Goal: Task Accomplishment & Management: Manage account settings

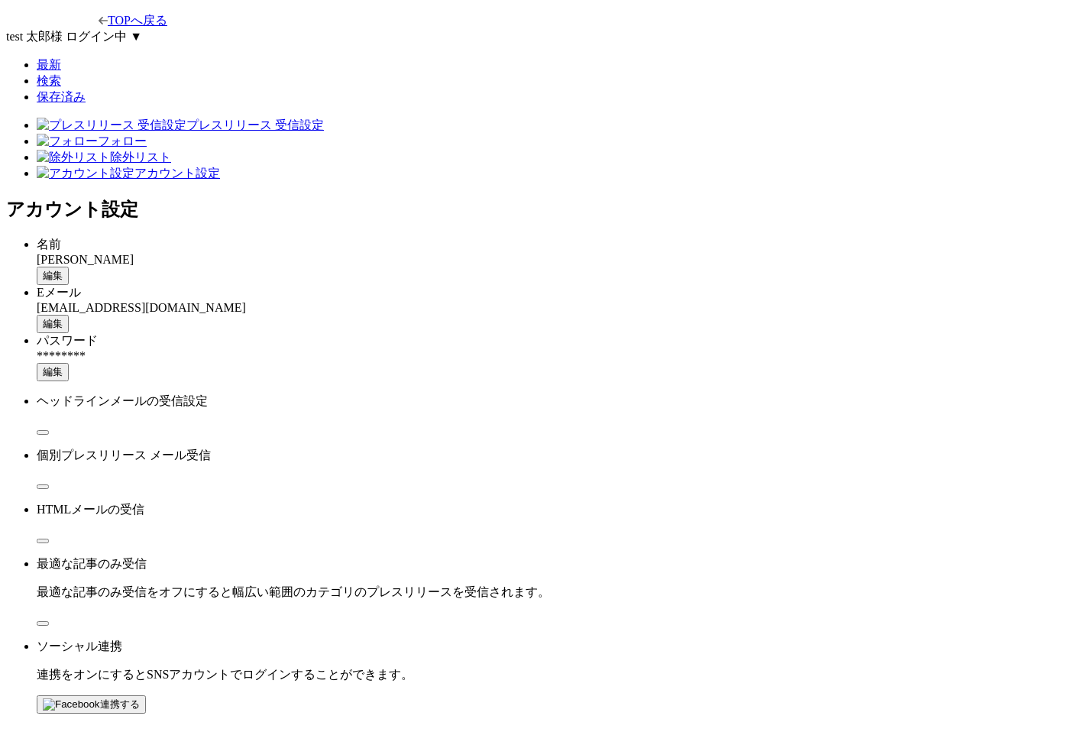
click at [69, 315] on button "編集" at bounding box center [53, 324] width 32 height 18
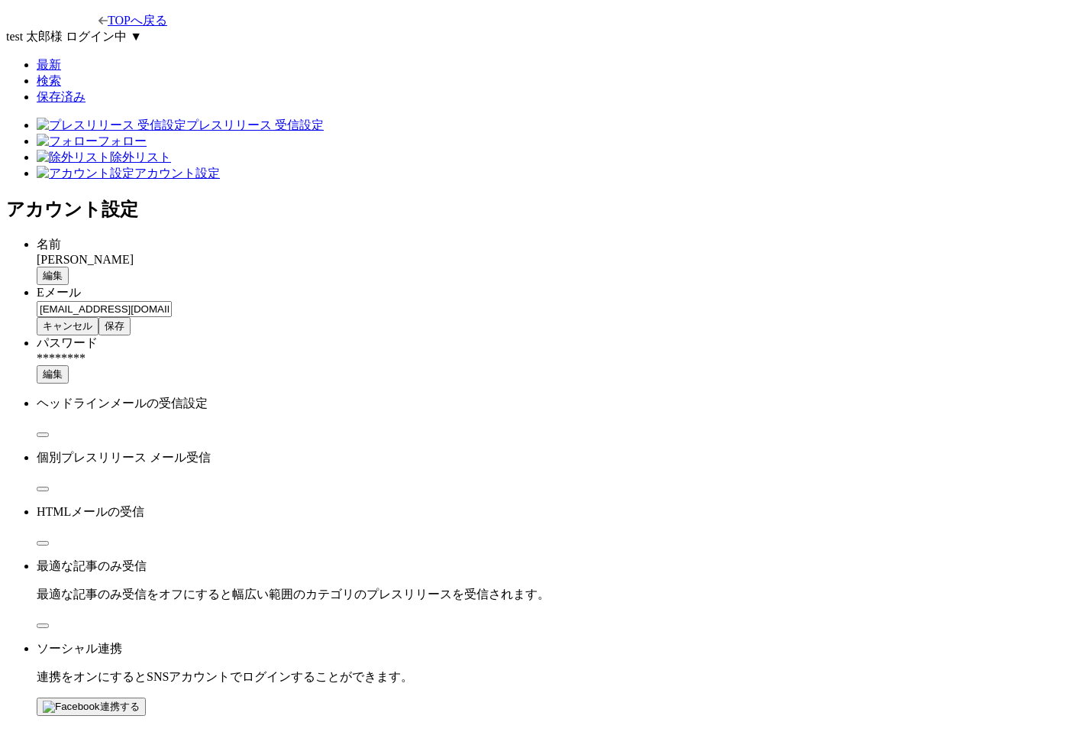
drag, startPoint x: 736, startPoint y: 251, endPoint x: 750, endPoint y: 251, distance: 14.5
click at [172, 301] on input "[EMAIL_ADDRESS][DOMAIN_NAME]" at bounding box center [104, 309] width 135 height 16
type input "[EMAIL_ADDRESS]"
click at [131, 317] on button "保存" at bounding box center [115, 326] width 32 height 18
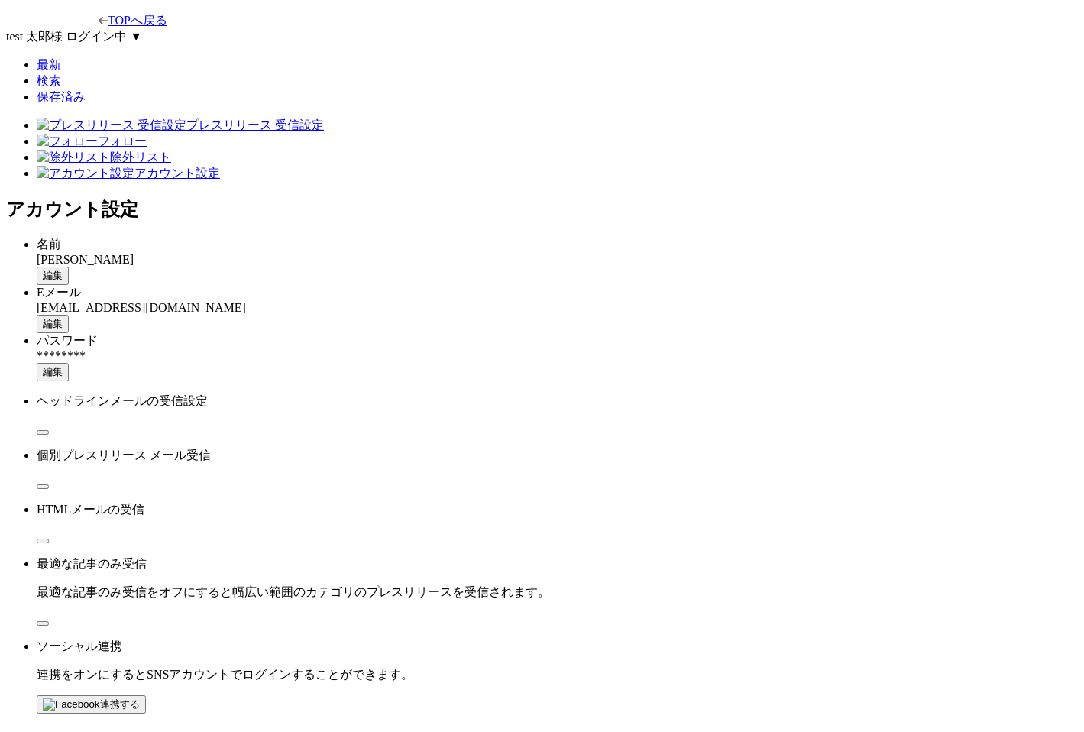
click at [69, 315] on button "編集" at bounding box center [53, 324] width 32 height 18
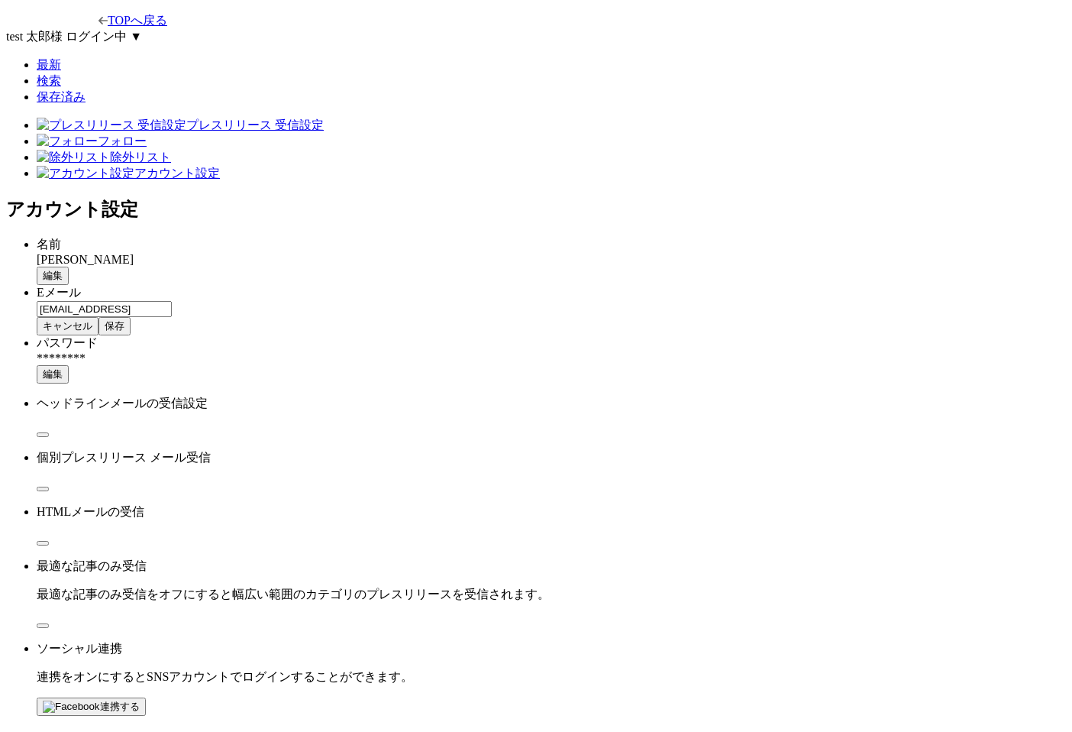
click at [124, 320] on span "保存" at bounding box center [115, 325] width 20 height 11
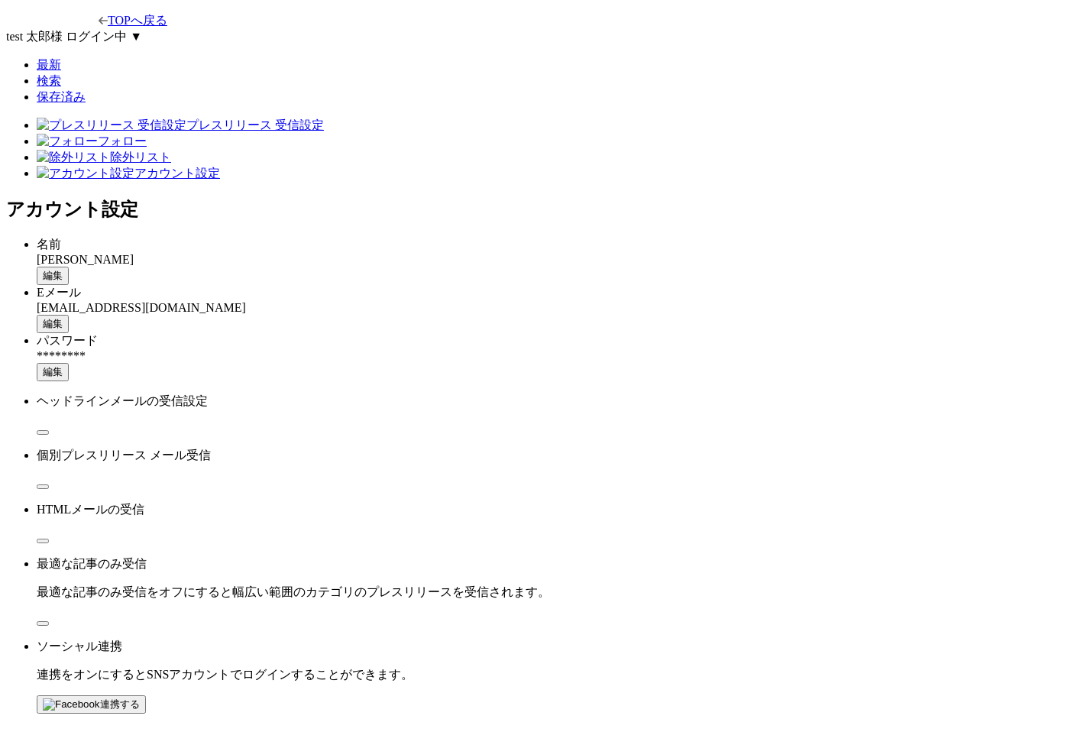
click at [63, 318] on span "編集" at bounding box center [53, 323] width 20 height 11
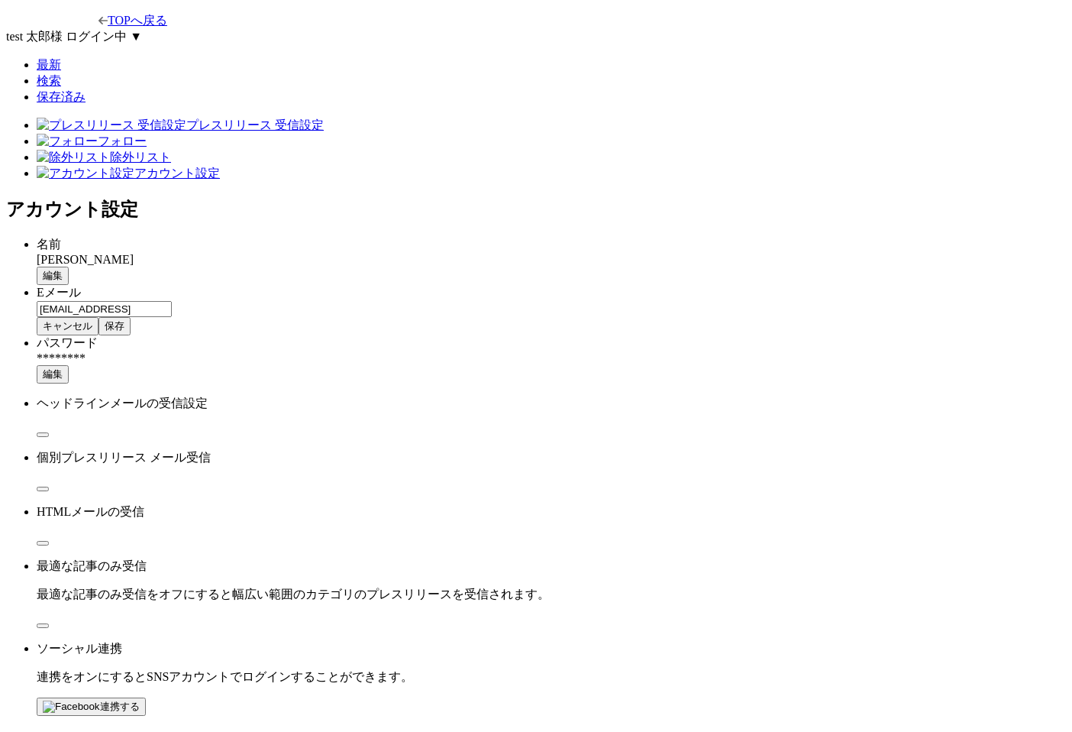
click at [131, 317] on button "保存" at bounding box center [115, 326] width 32 height 18
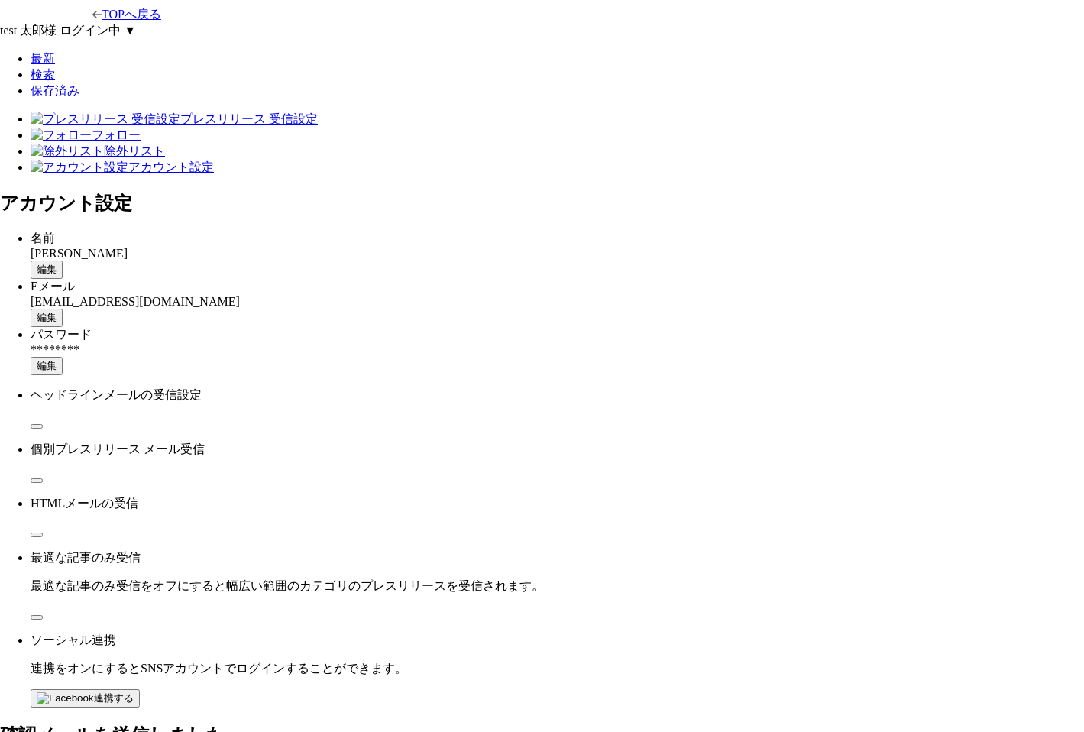
drag, startPoint x: 546, startPoint y: 406, endPoint x: 553, endPoint y: 396, distance: 11.5
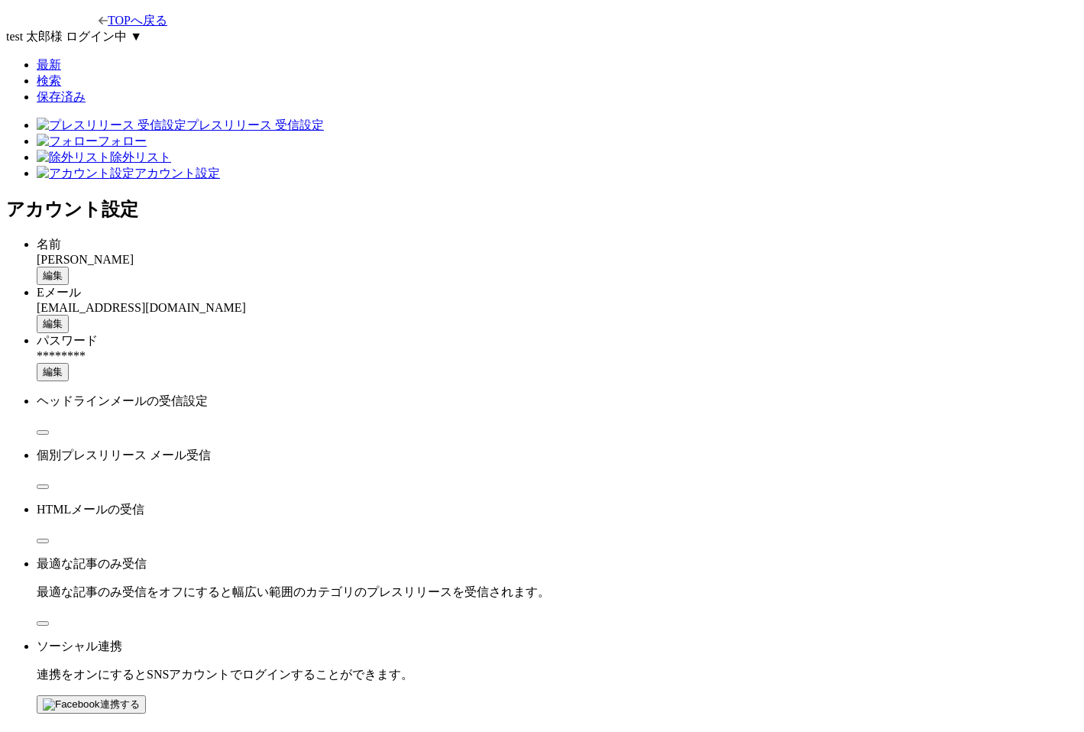
click at [63, 318] on span "編集" at bounding box center [53, 323] width 20 height 11
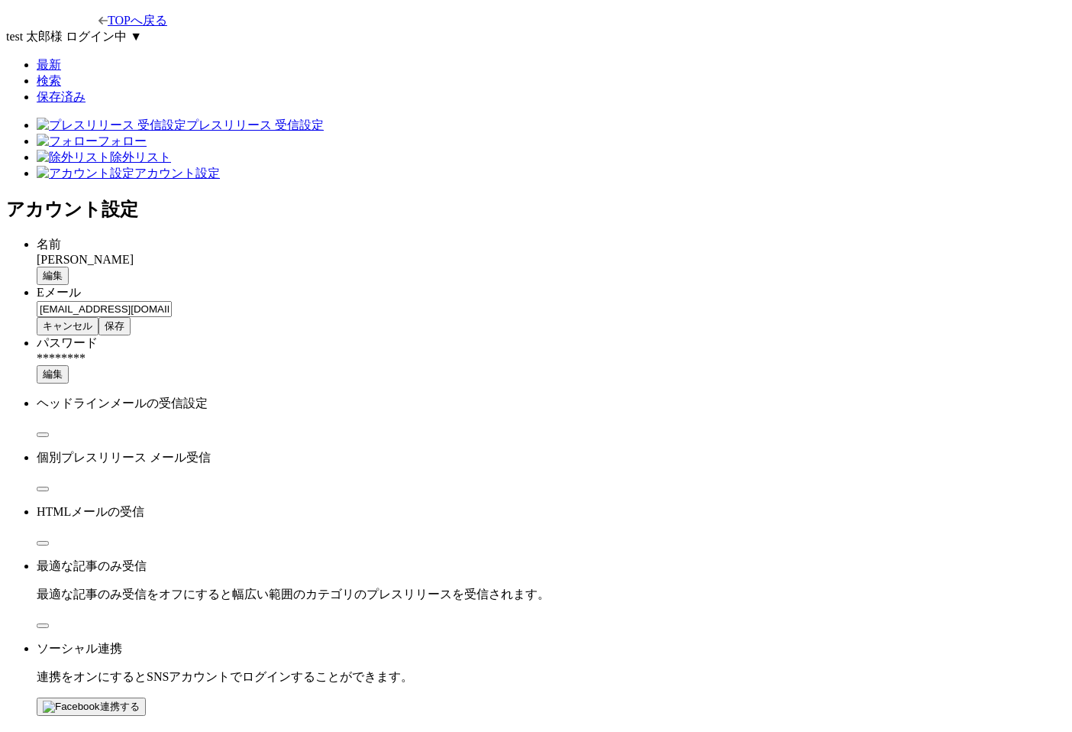
drag, startPoint x: 788, startPoint y: 243, endPoint x: 794, endPoint y: 252, distance: 11.0
click at [172, 301] on input "[EMAIL_ADDRESS][DOMAIN_NAME]" at bounding box center [104, 309] width 135 height 16
type input "[EMAIL_ADDRESS]"
click at [131, 317] on button "保存" at bounding box center [115, 326] width 32 height 18
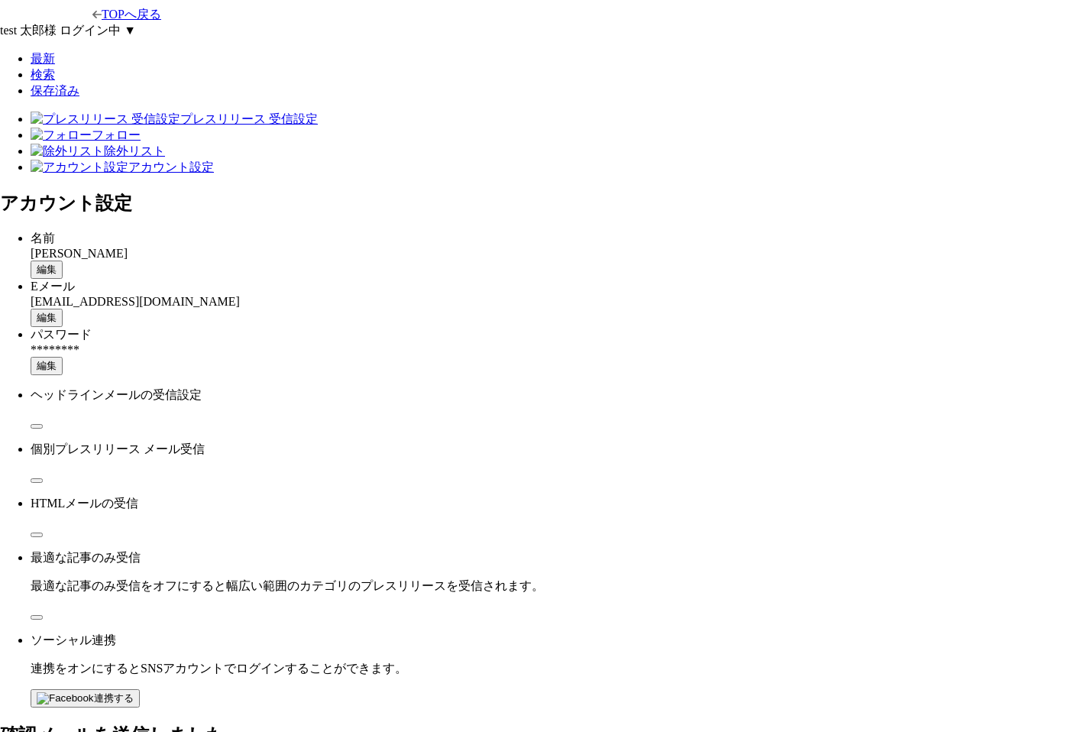
drag, startPoint x: 517, startPoint y: 403, endPoint x: 536, endPoint y: 402, distance: 19.1
